Goal: Task Accomplishment & Management: Manage account settings

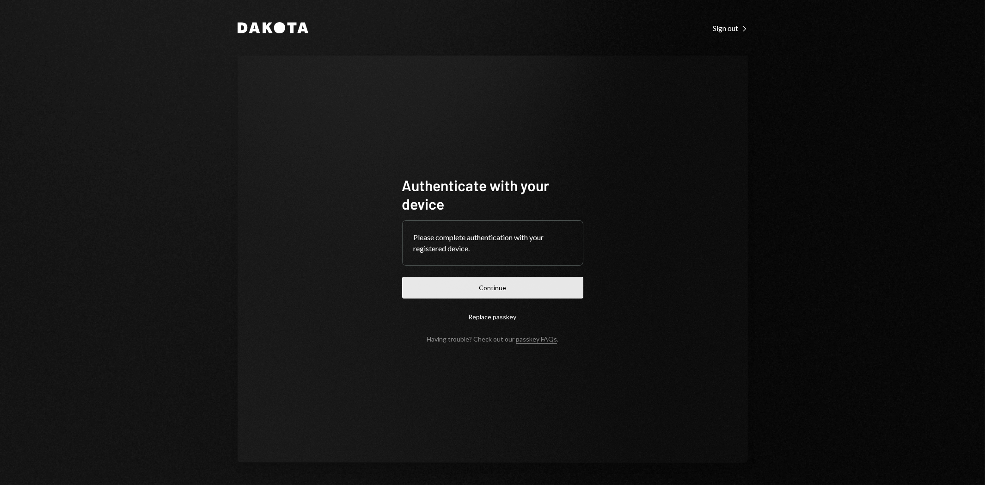
click at [431, 289] on button "Continue" at bounding box center [492, 288] width 181 height 22
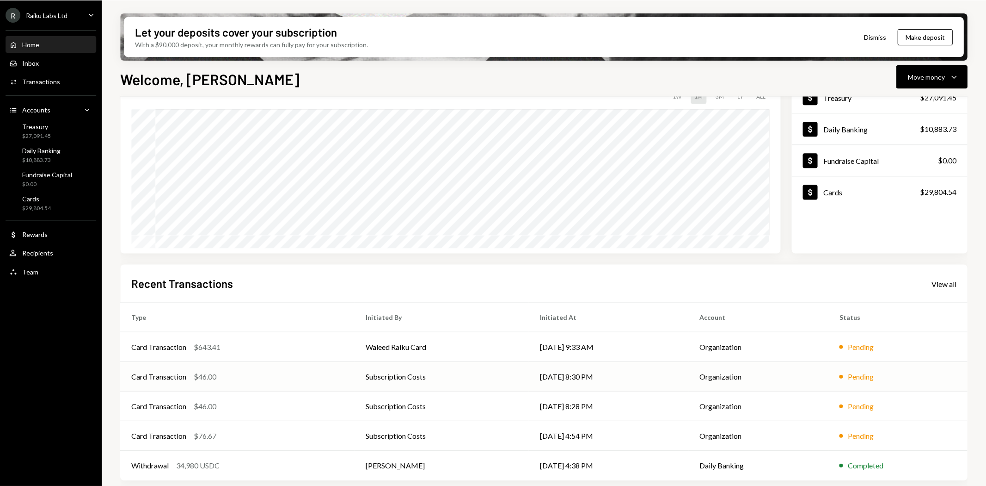
scroll to position [72, 0]
click at [153, 375] on div "Card Transaction" at bounding box center [158, 374] width 55 height 11
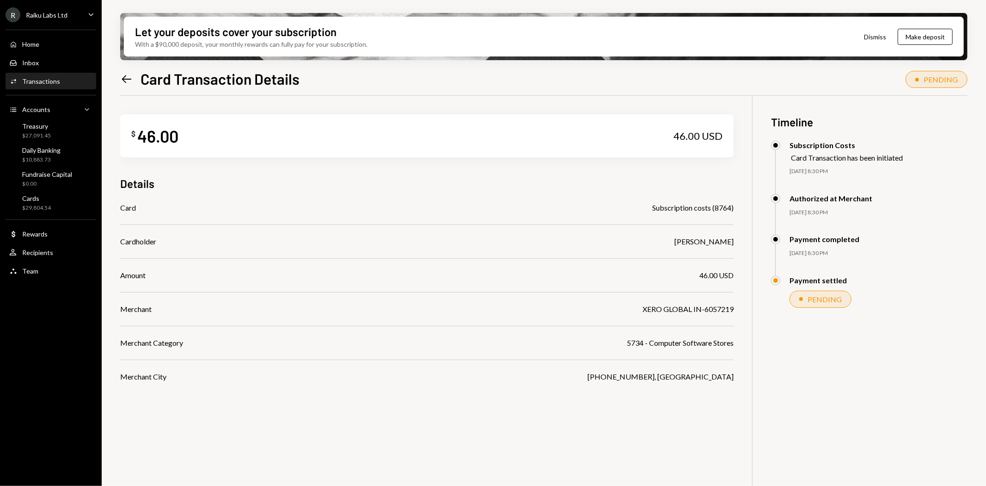
click at [126, 74] on icon "Left Arrow" at bounding box center [126, 79] width 13 height 13
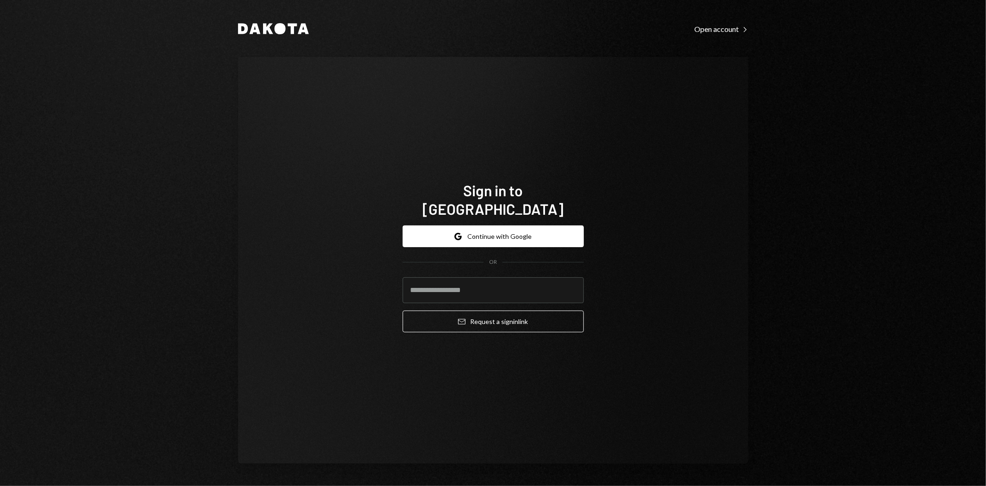
type input "**********"
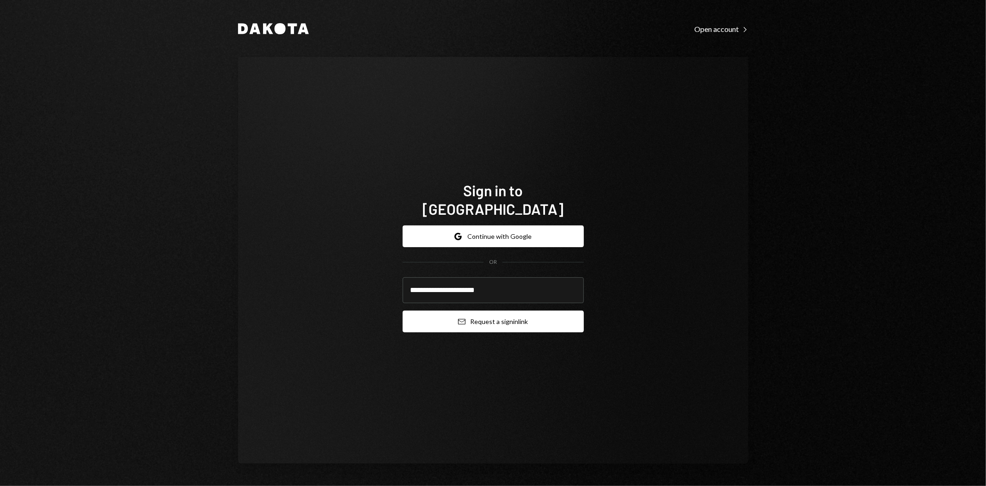
click at [519, 313] on button "Email Request a sign in link" at bounding box center [493, 321] width 181 height 22
